Goal: Information Seeking & Learning: Check status

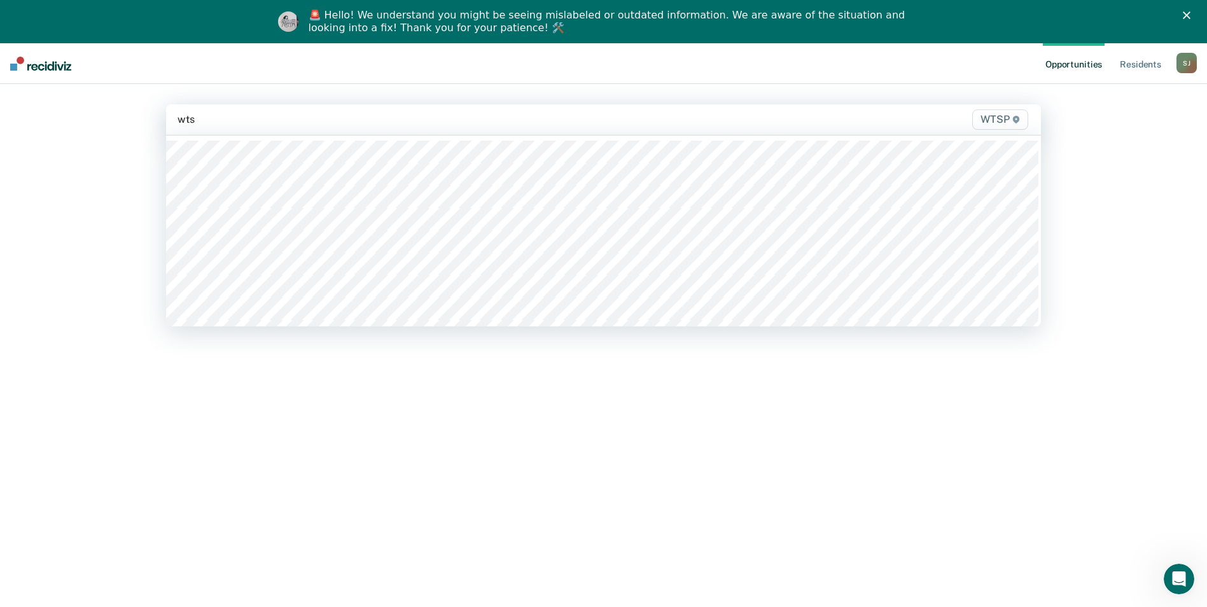
type input "wtsp"
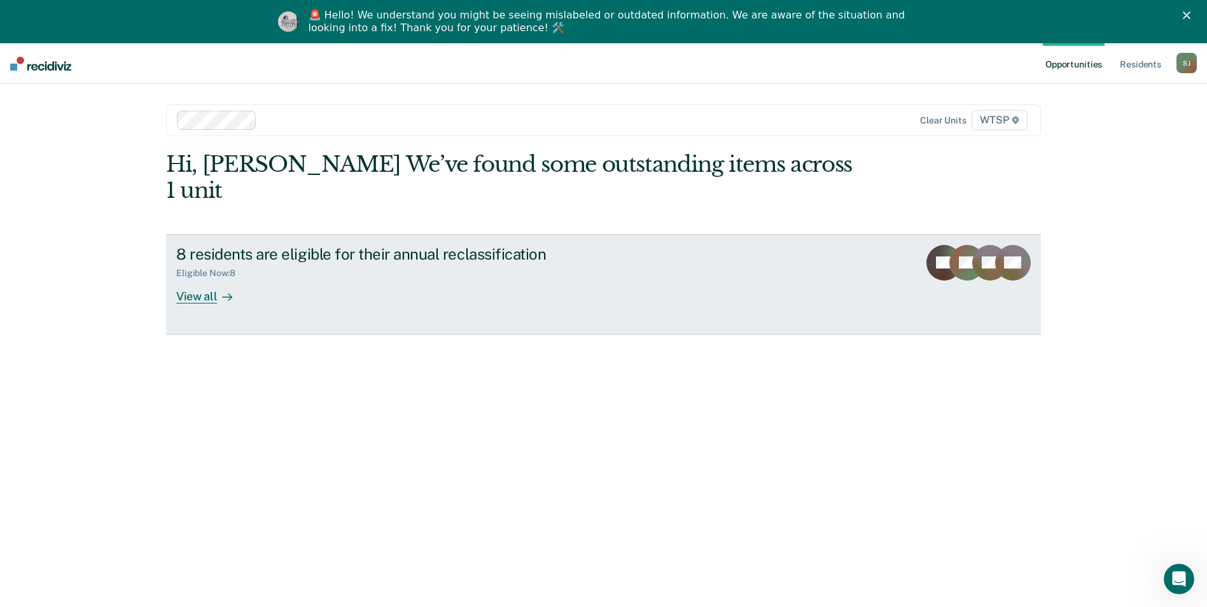
click at [197, 279] on div "View all" at bounding box center [211, 291] width 71 height 25
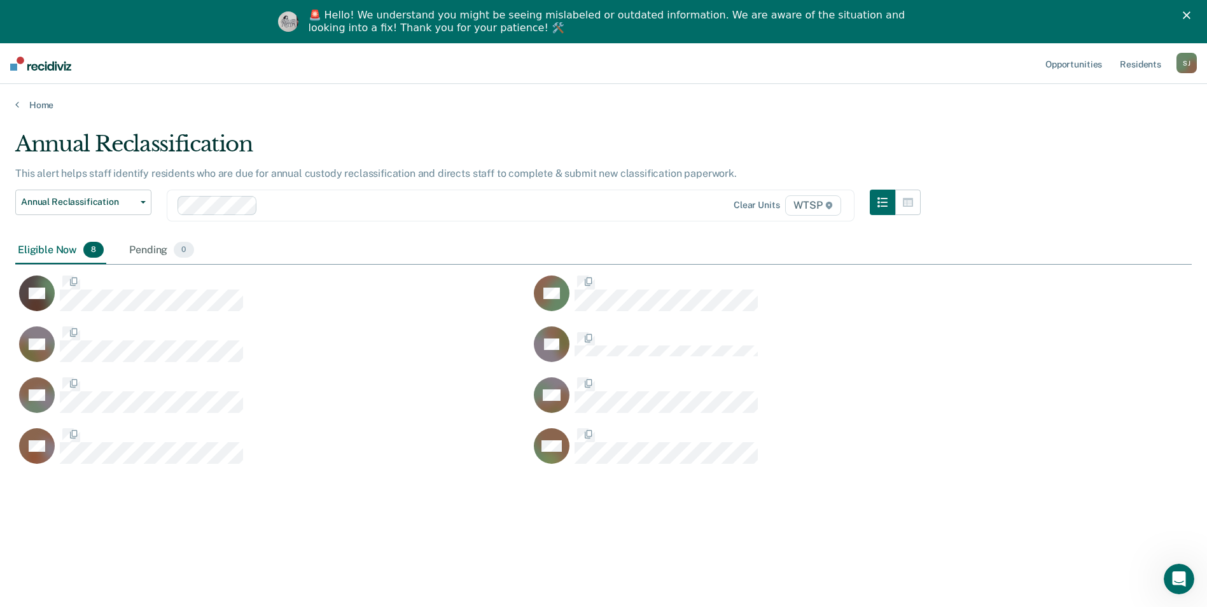
scroll to position [414, 1167]
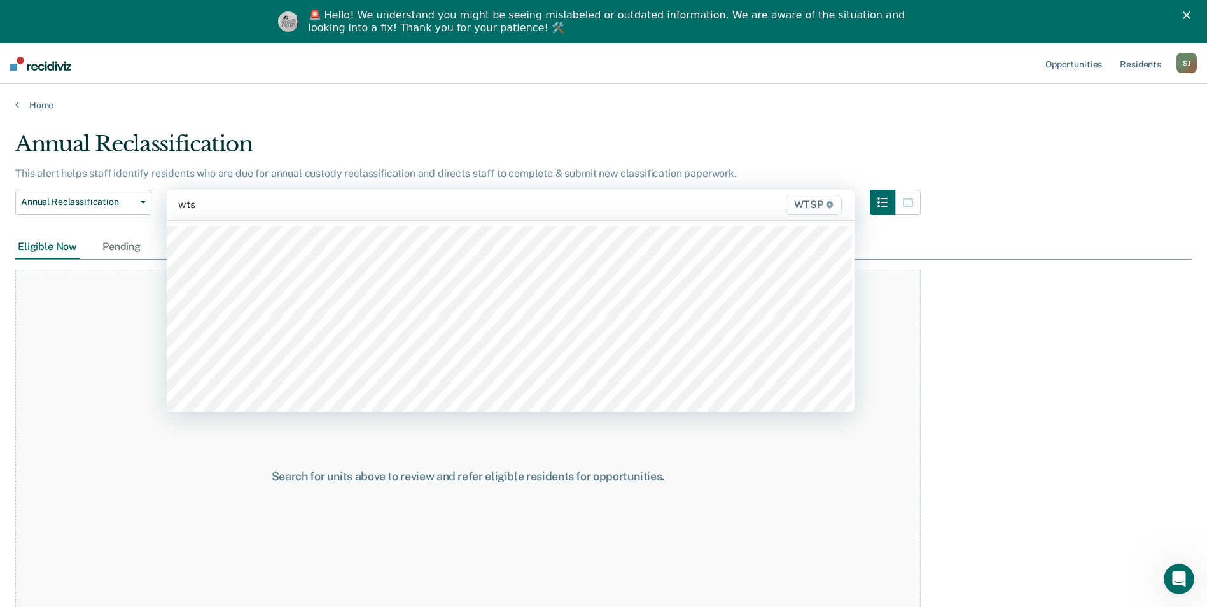
type input "wtsp"
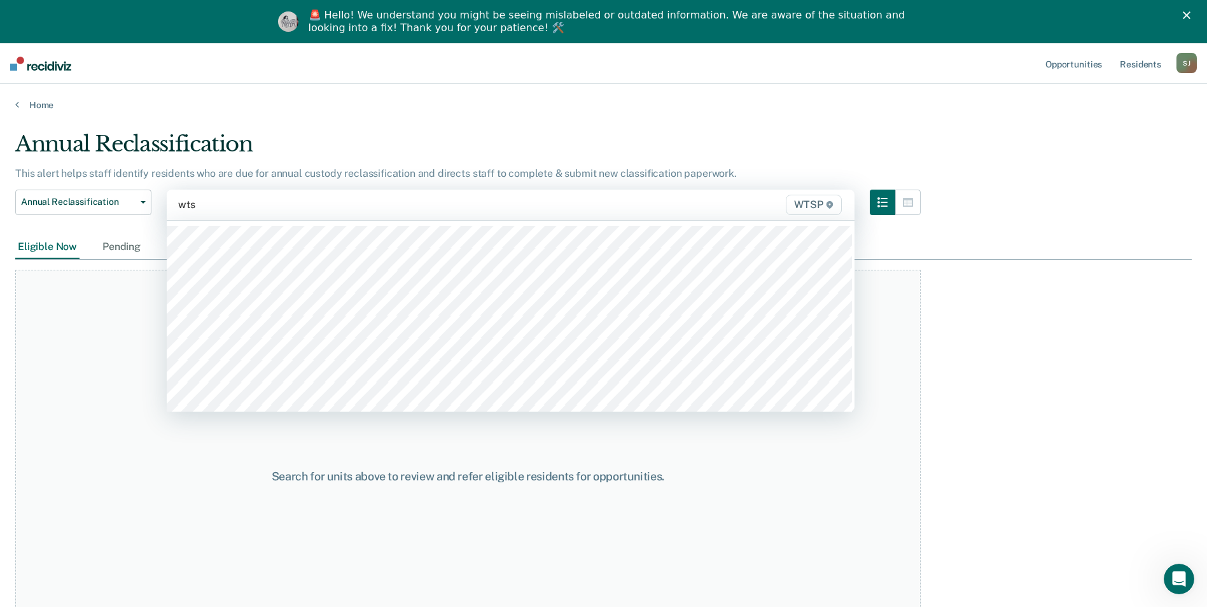
type input "wtsp"
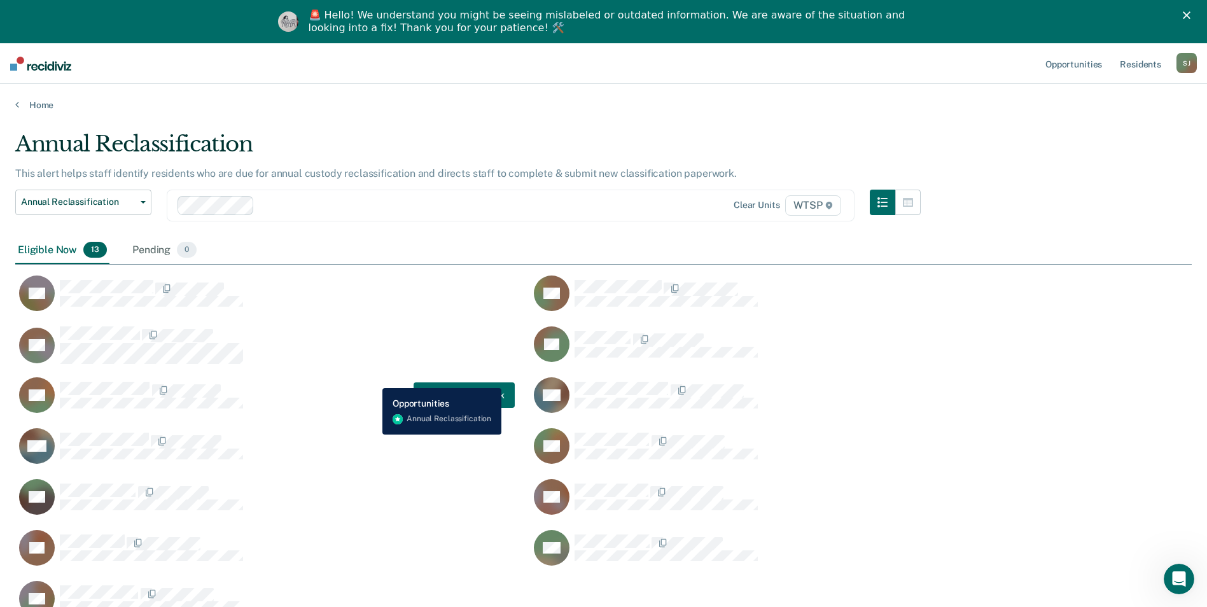
scroll to position [43, 0]
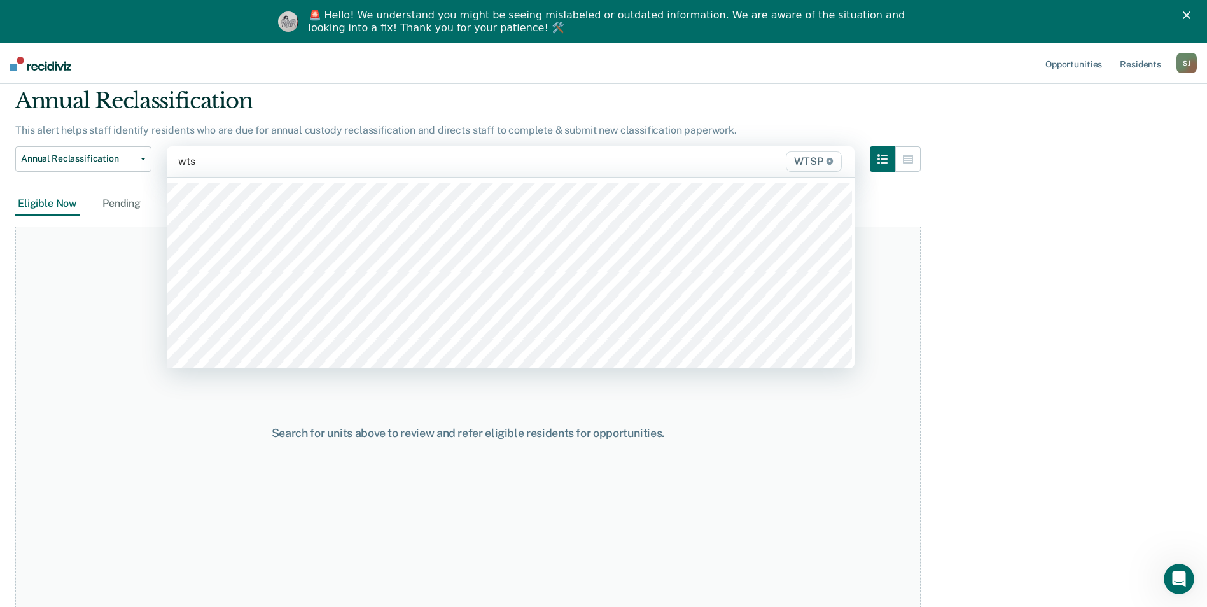
type input "wtsp"
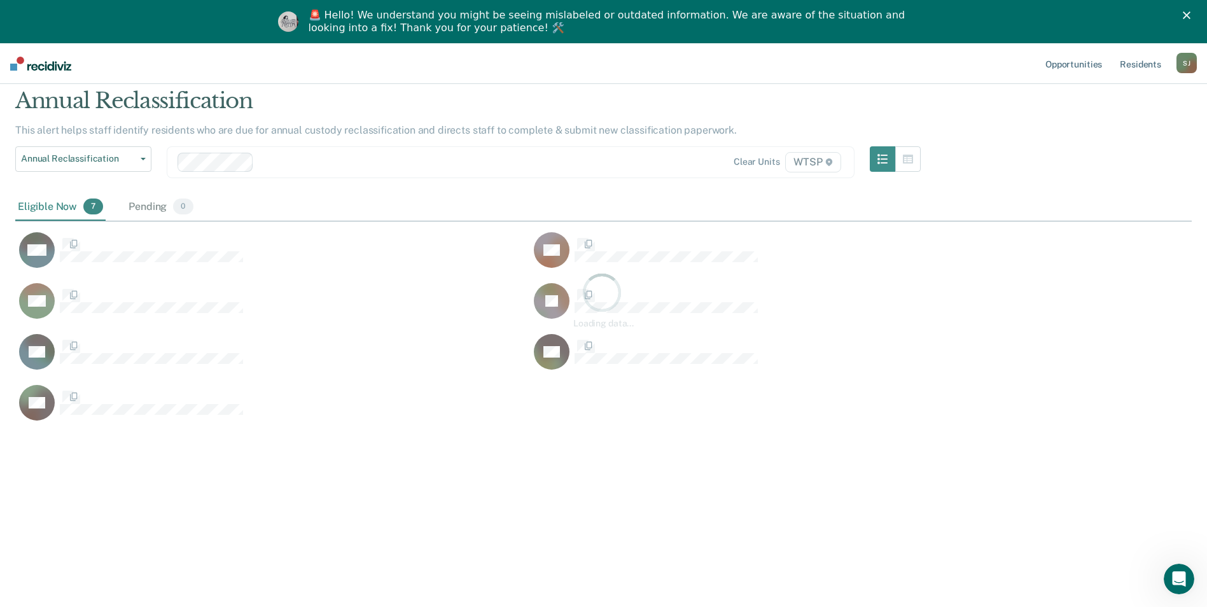
scroll to position [414, 1167]
